Goal: Navigation & Orientation: Find specific page/section

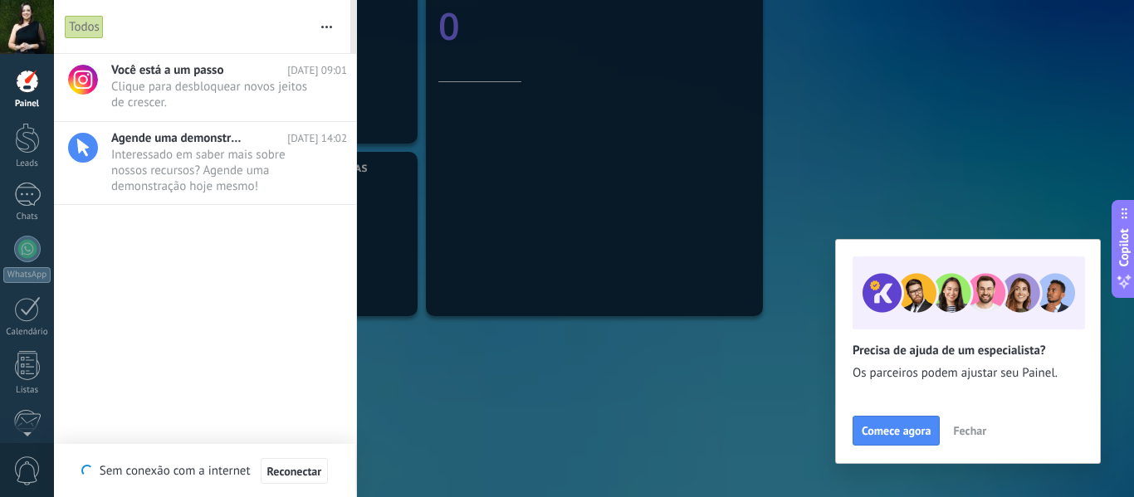
click at [22, 86] on div at bounding box center [27, 81] width 25 height 25
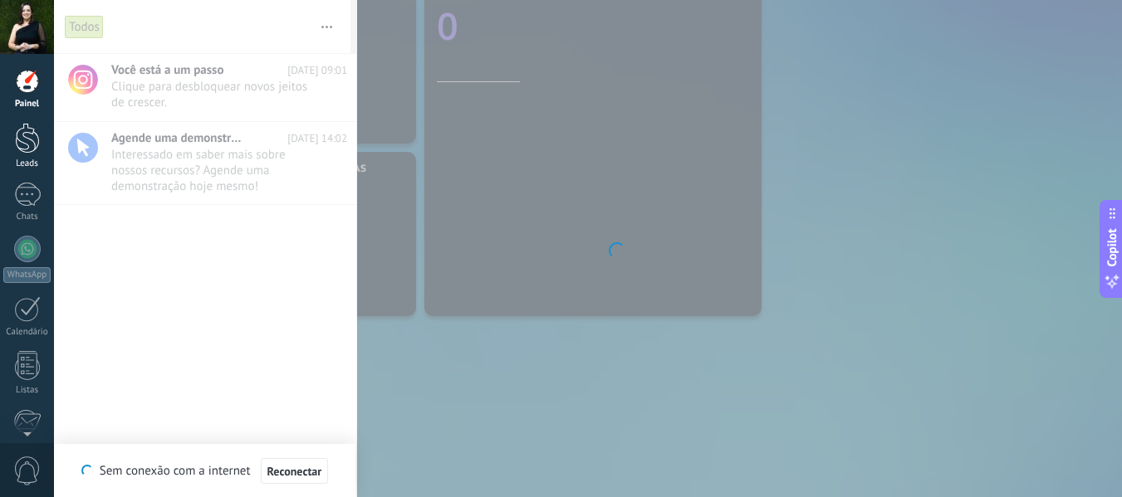
click at [33, 149] on div at bounding box center [27, 138] width 25 height 31
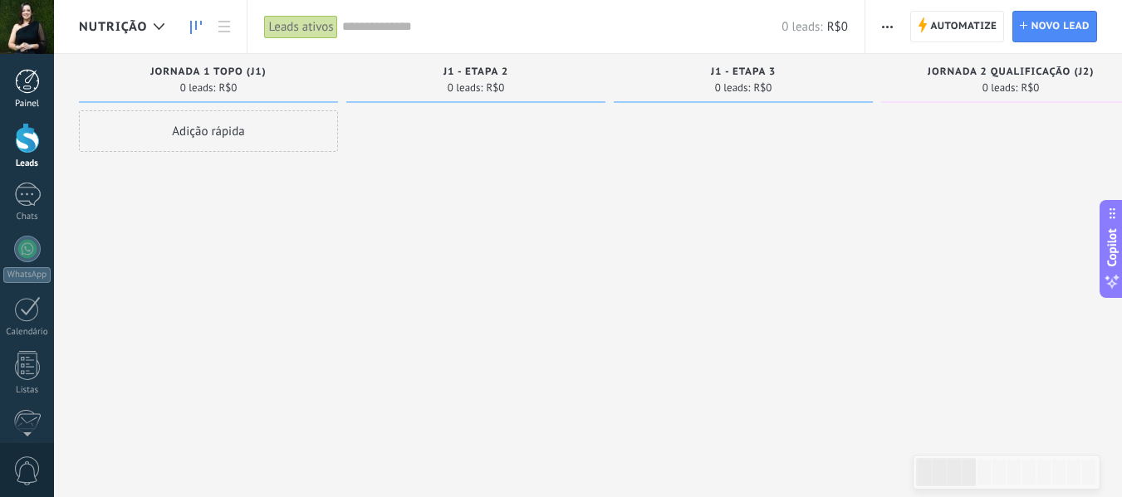
click at [32, 85] on div at bounding box center [27, 81] width 25 height 25
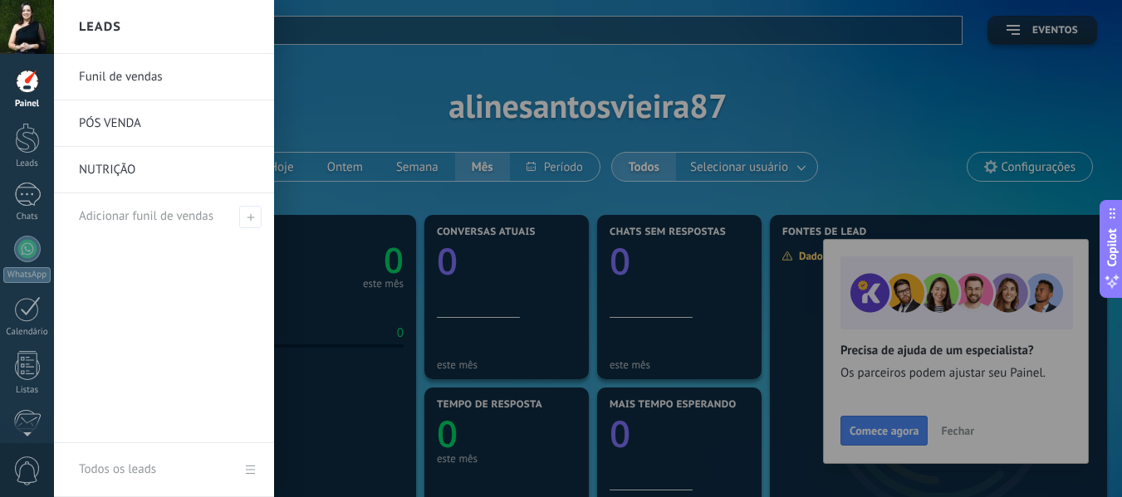
click at [124, 123] on link "PÓS VENDA" at bounding box center [168, 123] width 179 height 47
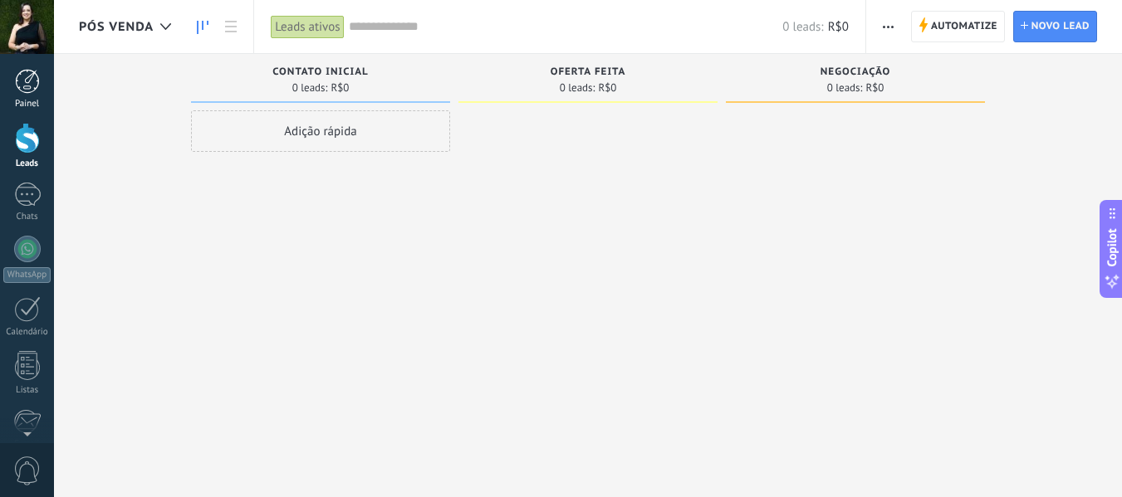
click at [31, 76] on div at bounding box center [27, 81] width 25 height 25
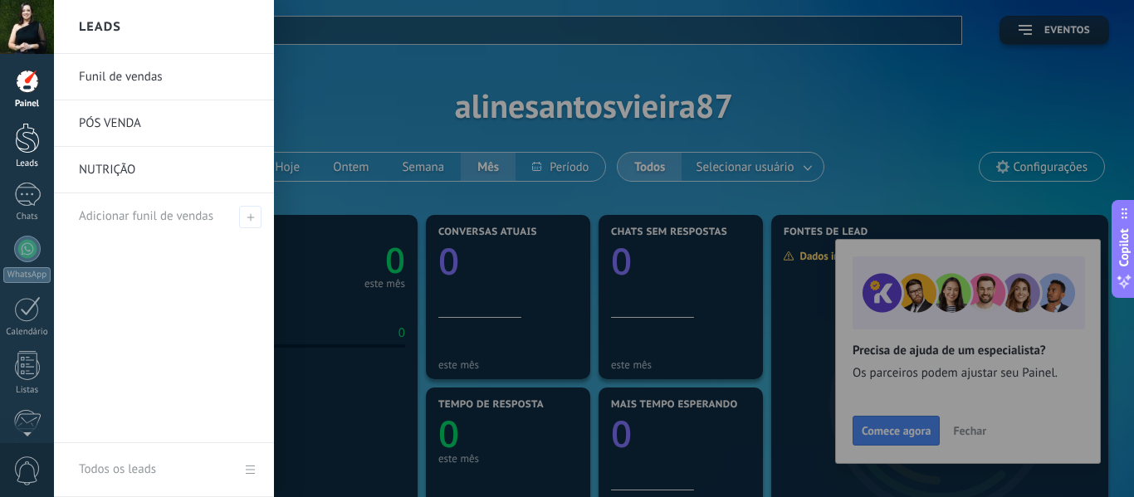
click at [27, 140] on div at bounding box center [27, 138] width 25 height 31
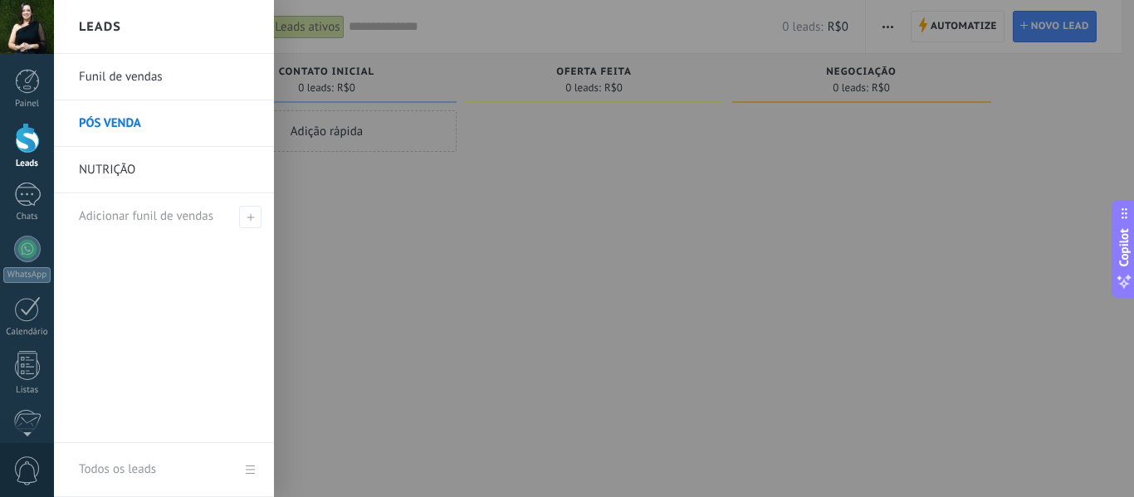
click at [125, 170] on link "NUTRIÇÃO" at bounding box center [168, 170] width 179 height 47
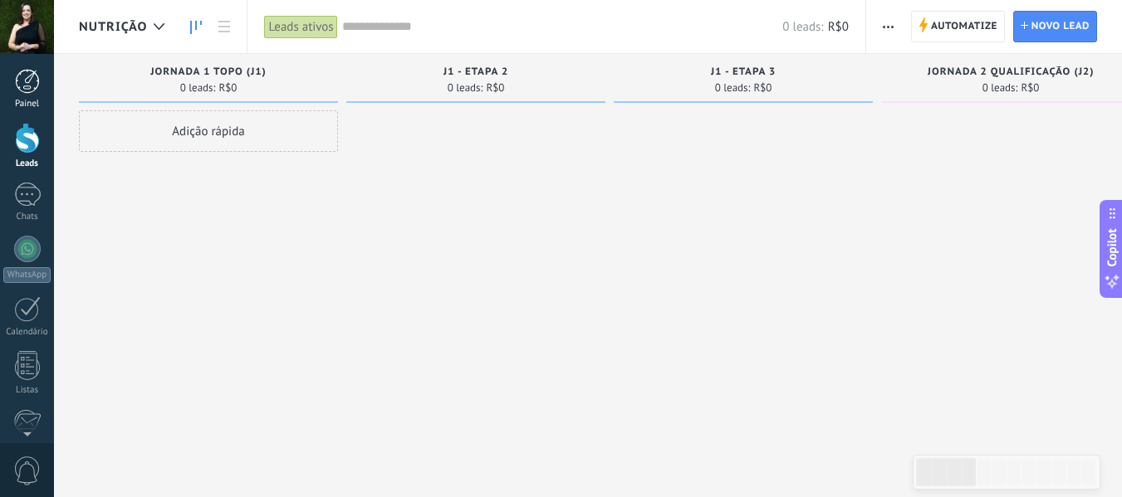
click at [32, 77] on div at bounding box center [27, 81] width 25 height 25
